Goal: Find specific page/section: Find specific page/section

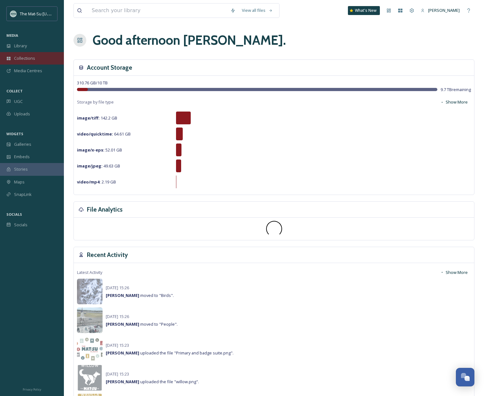
click at [27, 57] on span "Collections" at bounding box center [24, 58] width 21 height 6
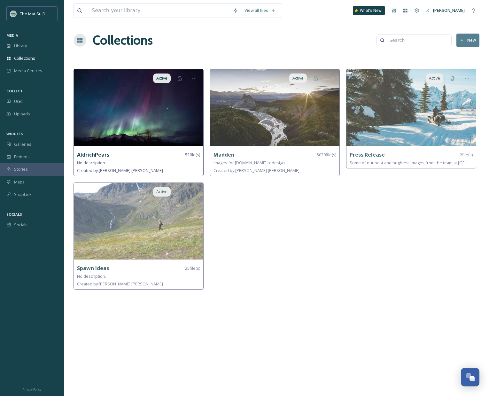
click at [127, 91] on img at bounding box center [138, 107] width 129 height 77
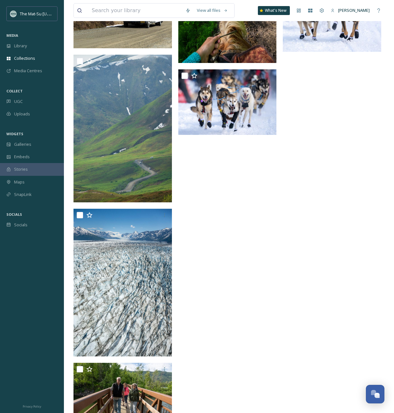
scroll to position [1629, 0]
